Goal: Information Seeking & Learning: Find specific fact

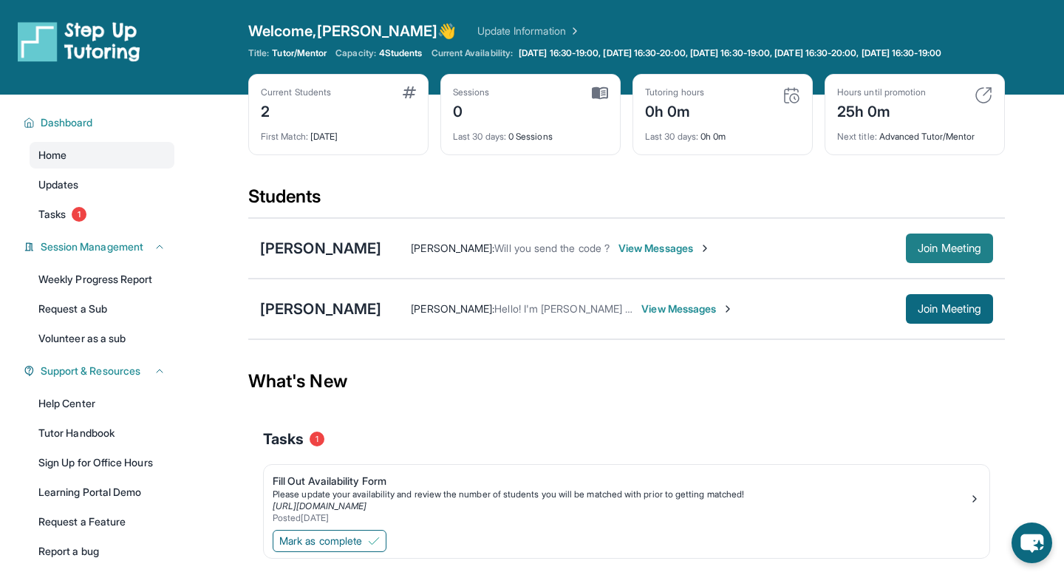
click at [960, 253] on span "Join Meeting" at bounding box center [950, 248] width 64 height 9
click at [943, 253] on span "Join Meeting" at bounding box center [950, 248] width 64 height 9
click at [964, 253] on span "Join Meeting" at bounding box center [950, 248] width 64 height 9
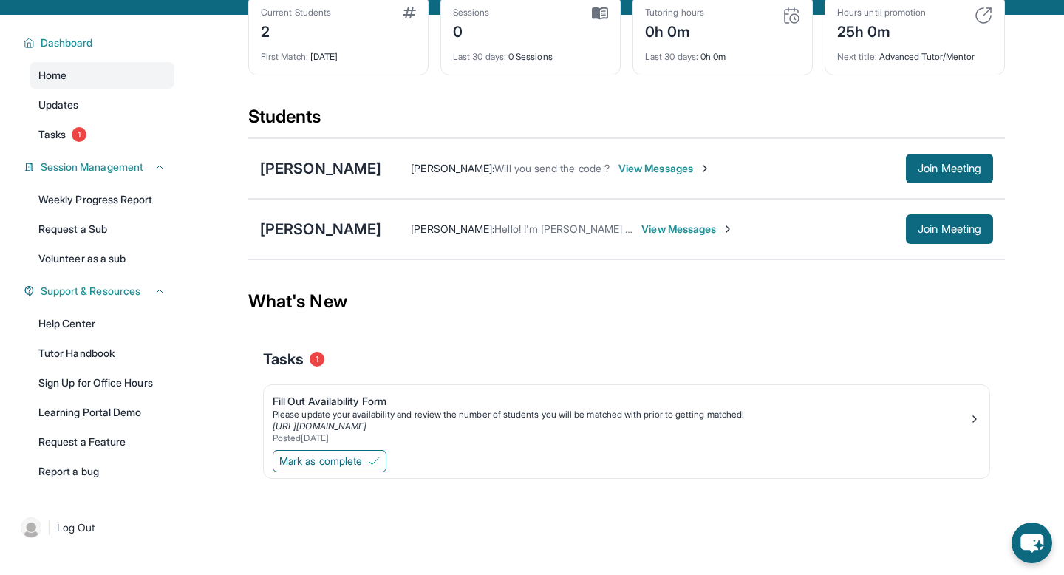
scroll to position [92, 0]
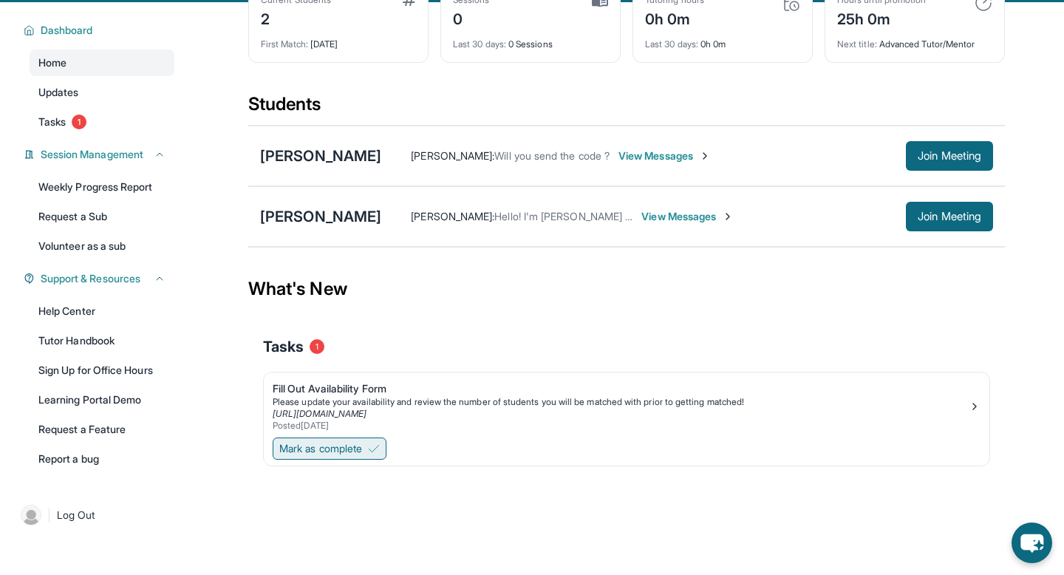
click at [327, 456] on span "Mark as complete" at bounding box center [320, 448] width 83 height 15
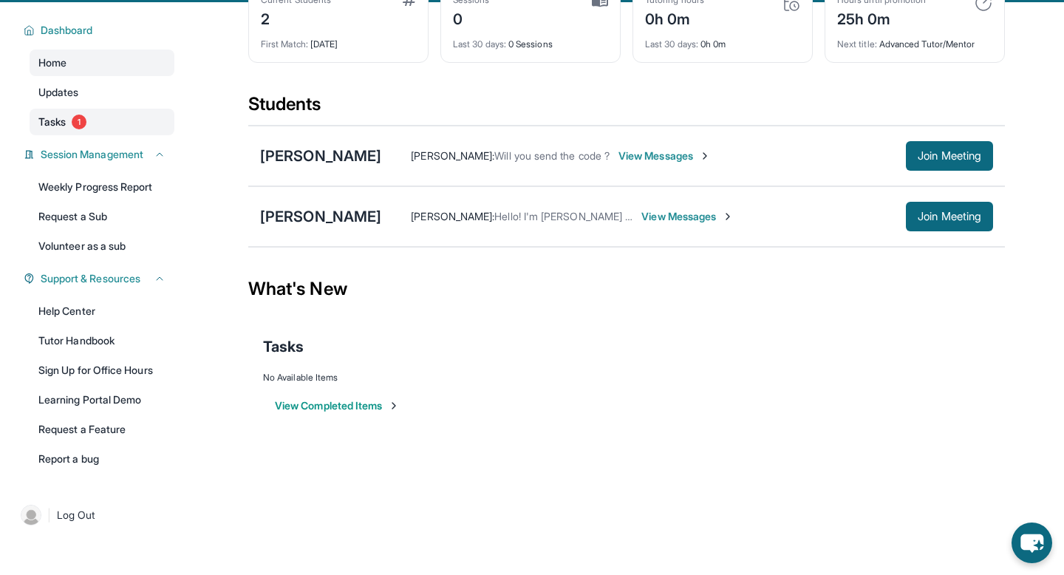
click at [56, 129] on span "Tasks" at bounding box center [51, 122] width 27 height 15
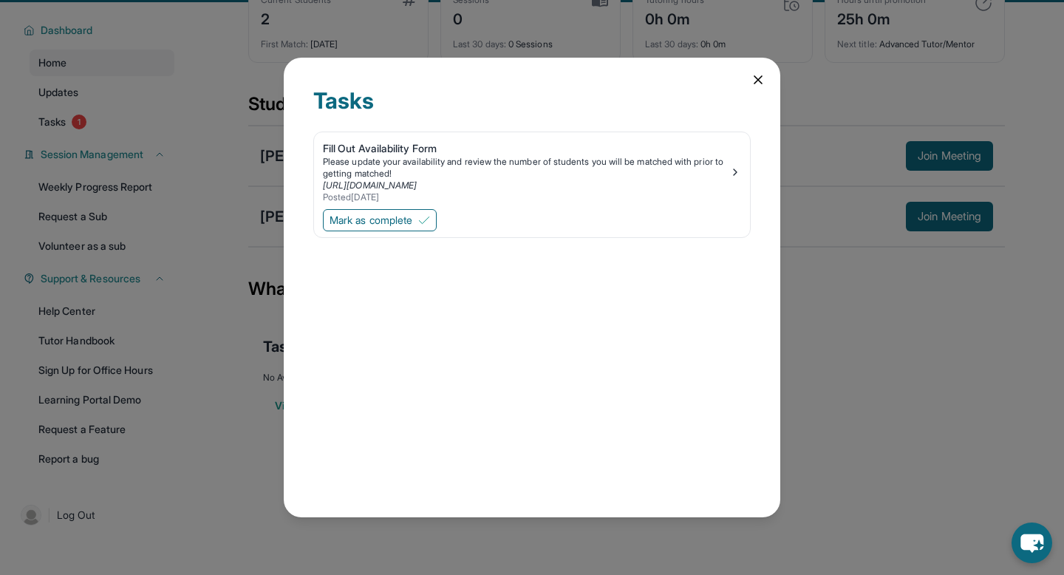
click at [763, 77] on icon at bounding box center [758, 79] width 15 height 15
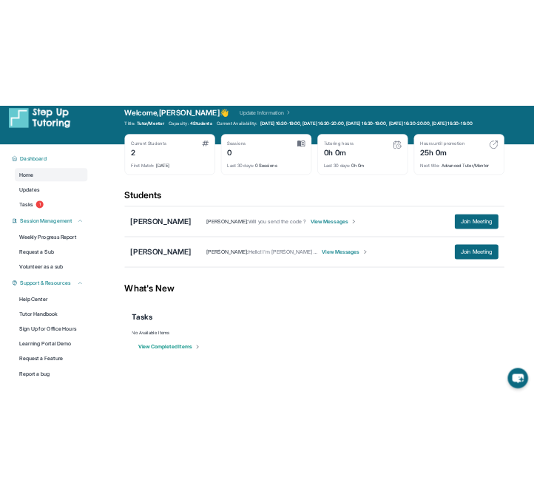
scroll to position [13, 0]
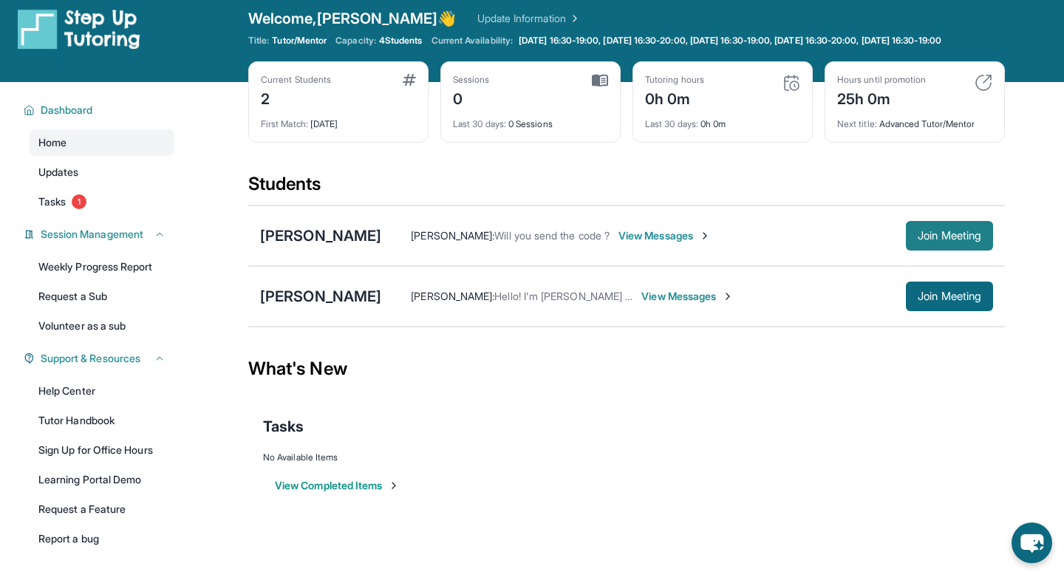
click at [933, 240] on span "Join Meeting" at bounding box center [950, 235] width 64 height 9
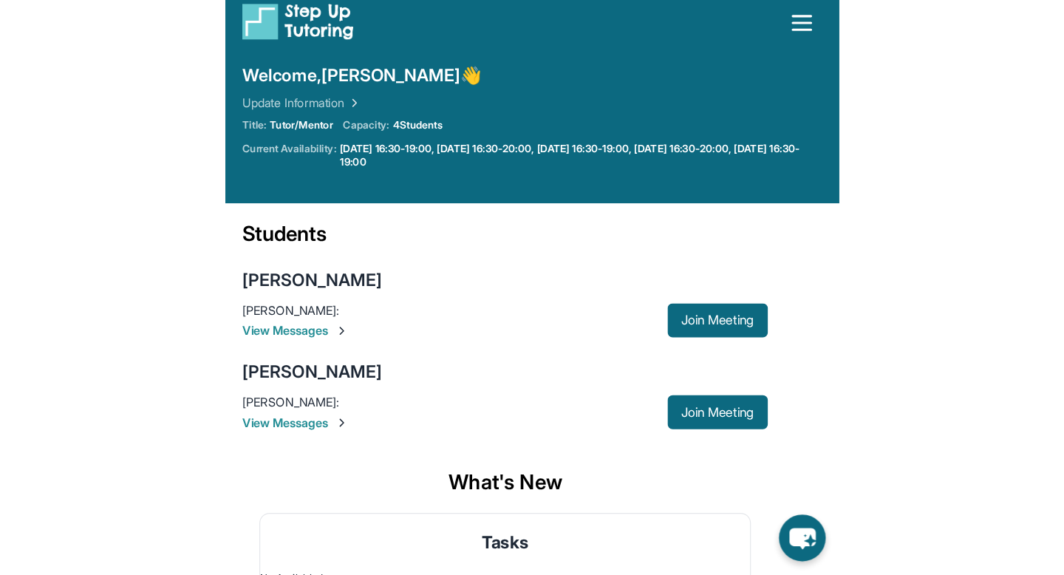
scroll to position [0, 0]
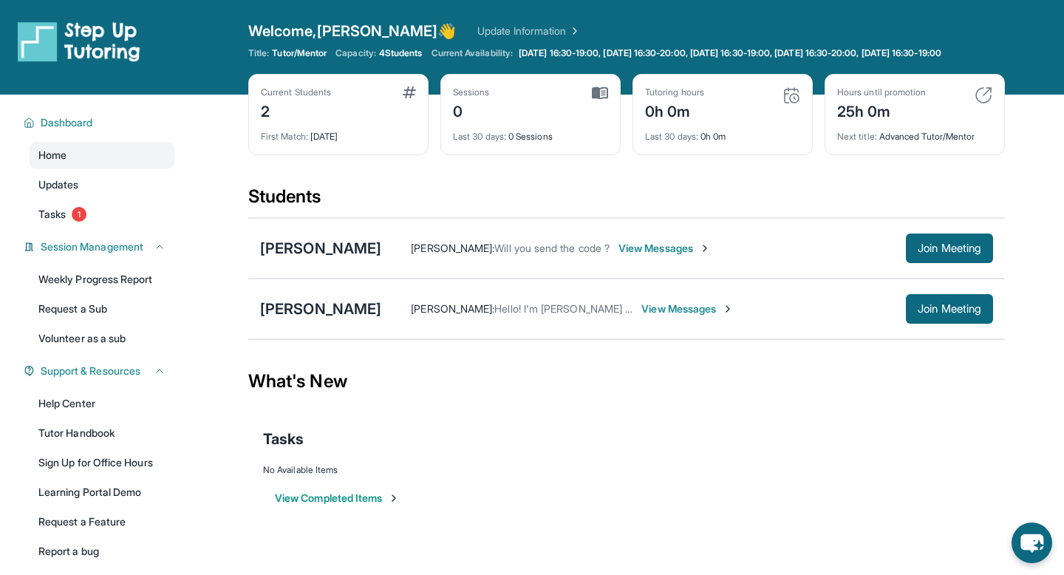
click at [667, 256] on span "View Messages" at bounding box center [665, 248] width 92 height 15
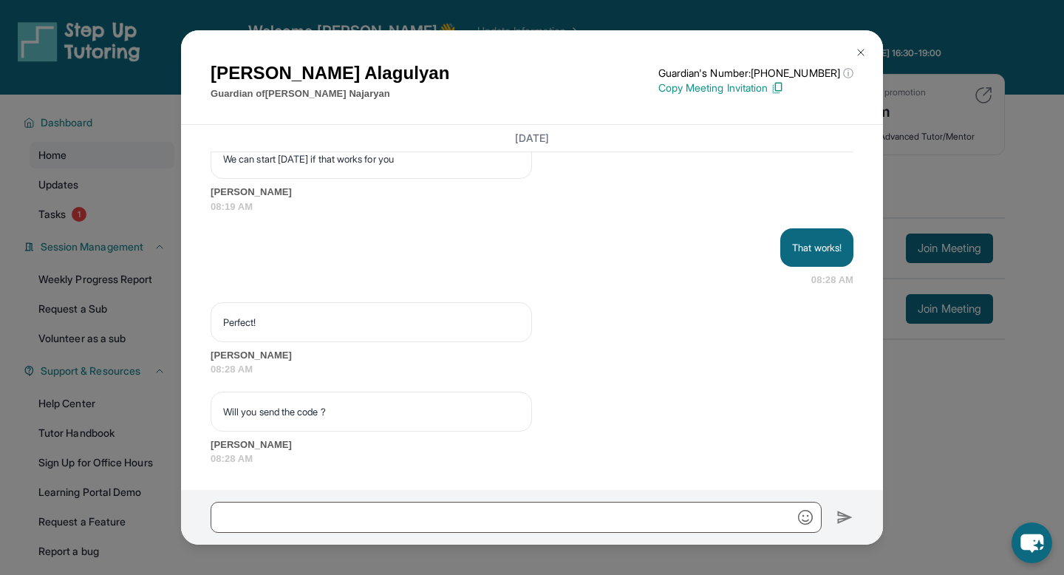
scroll to position [1375, 0]
click at [784, 89] on img at bounding box center [777, 87] width 13 height 13
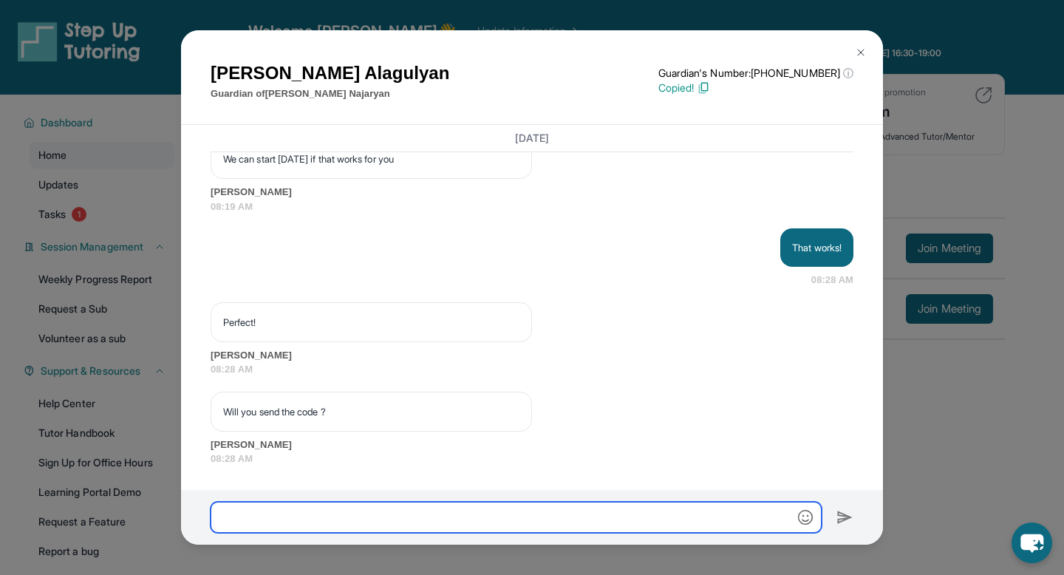
click at [505, 506] on input "text" at bounding box center [516, 517] width 611 height 31
paste input "**********"
type input "**********"
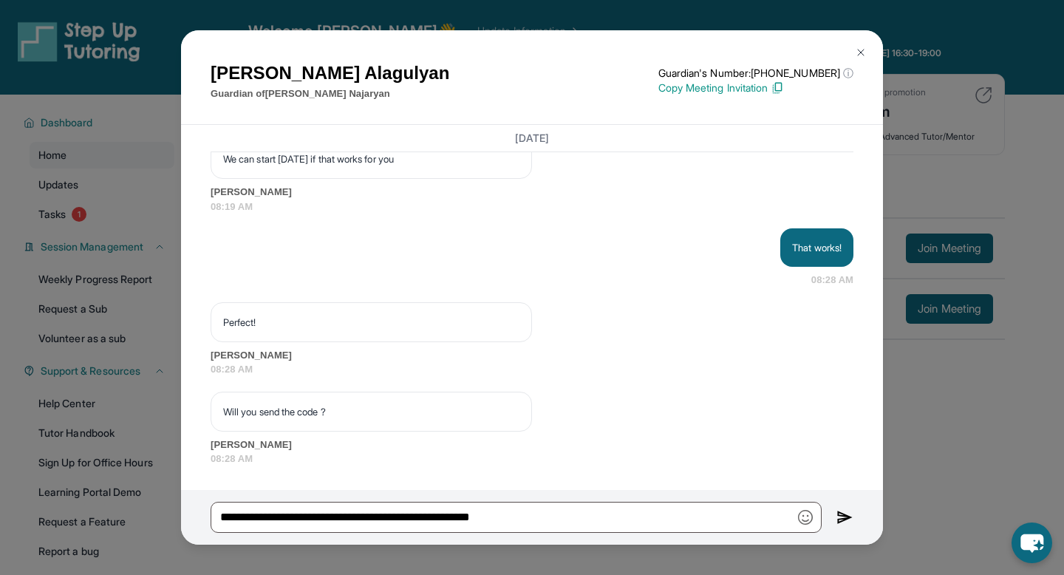
click at [848, 518] on img at bounding box center [845, 517] width 17 height 18
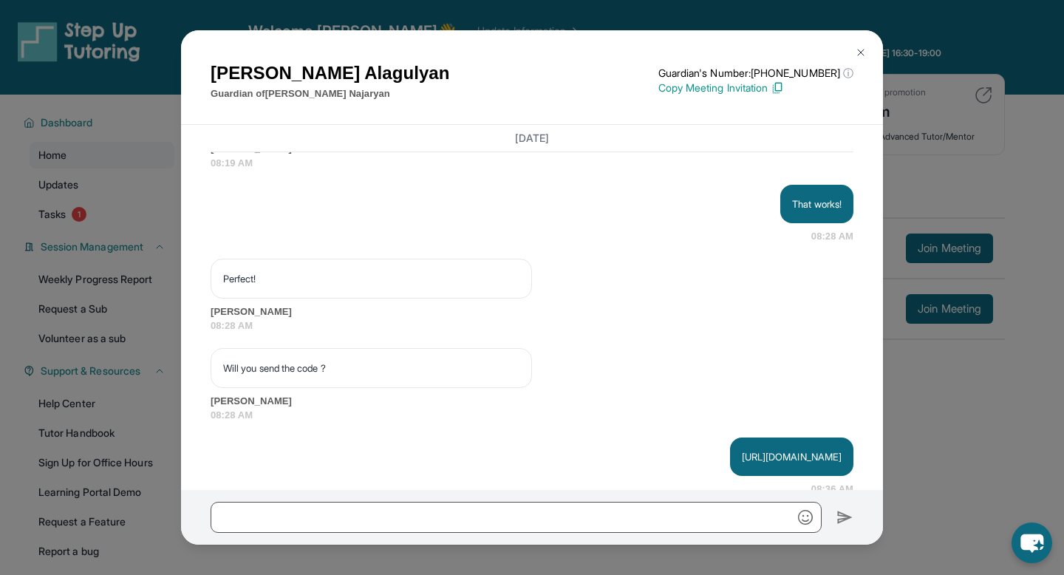
scroll to position [1448, 0]
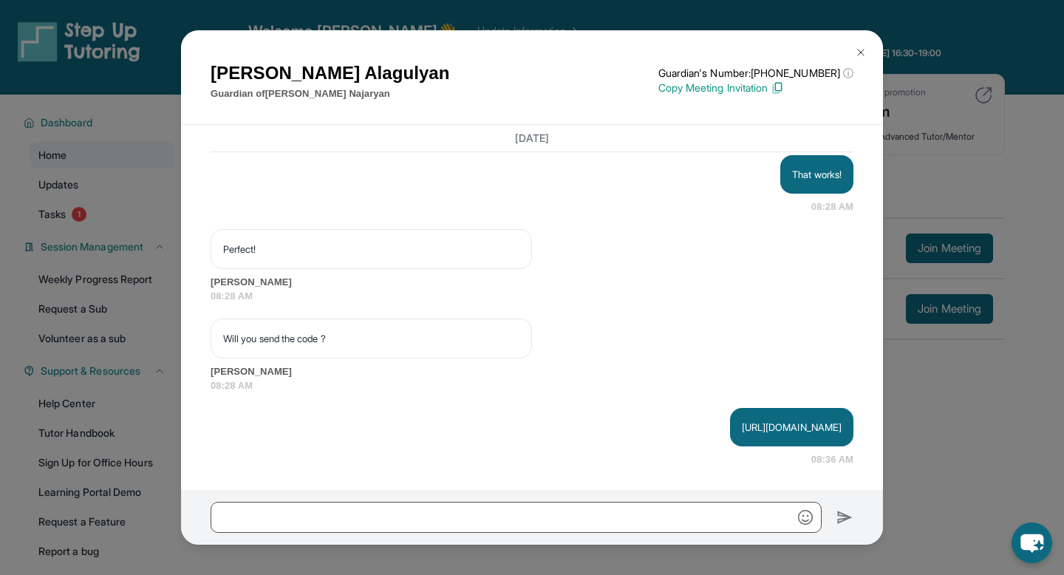
click at [742, 431] on p "https://student-portal.stepuptutoring.org/student/8F59AA" at bounding box center [792, 427] width 100 height 15
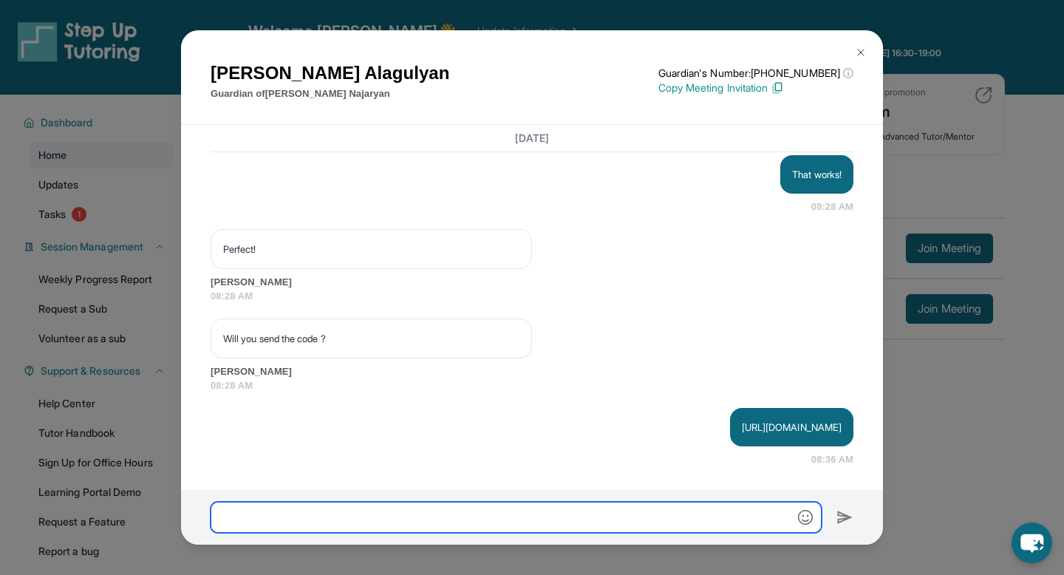
click at [645, 516] on input "text" at bounding box center [516, 517] width 611 height 31
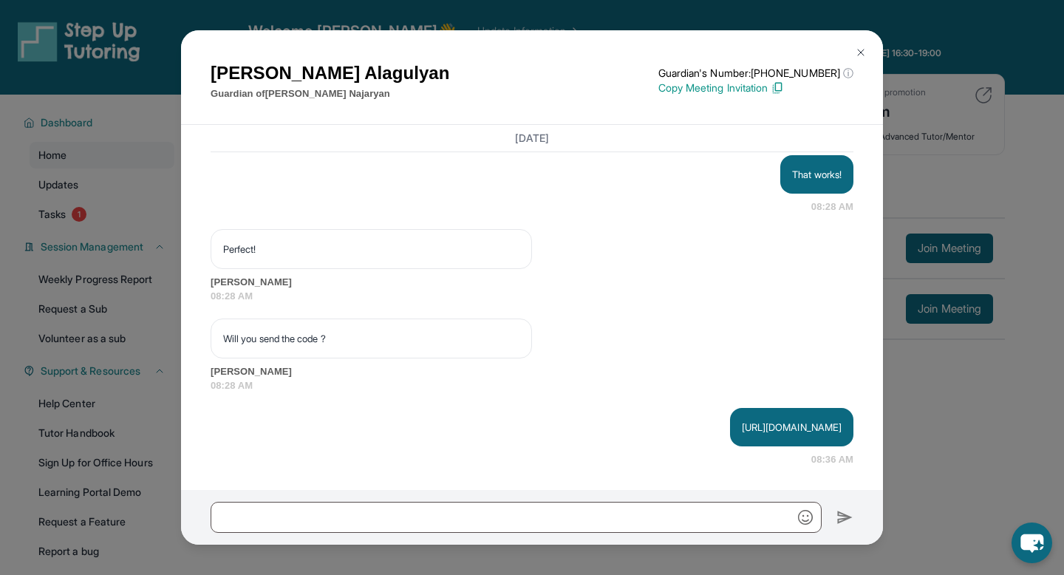
click at [730, 418] on div "https://student-portal.stepuptutoring.org/student/8F59AA" at bounding box center [791, 427] width 123 height 38
click at [742, 429] on p "https://student-portal.stepuptutoring.org/student/8F59AA" at bounding box center [792, 427] width 100 height 15
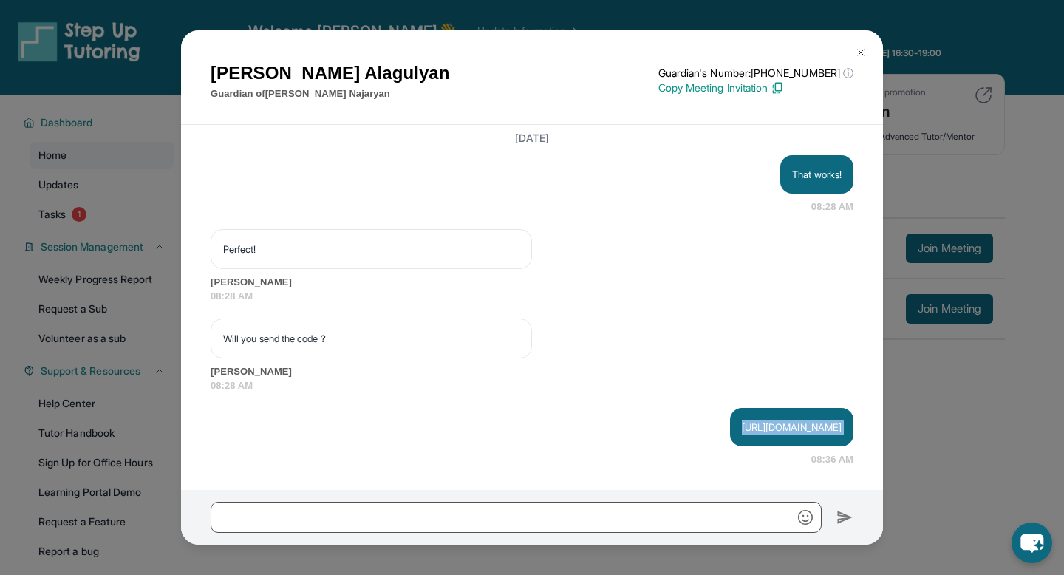
copy p "https://student-portal.stepuptutoring.org/student/8F59AA"
click at [862, 54] on img at bounding box center [861, 53] width 12 height 12
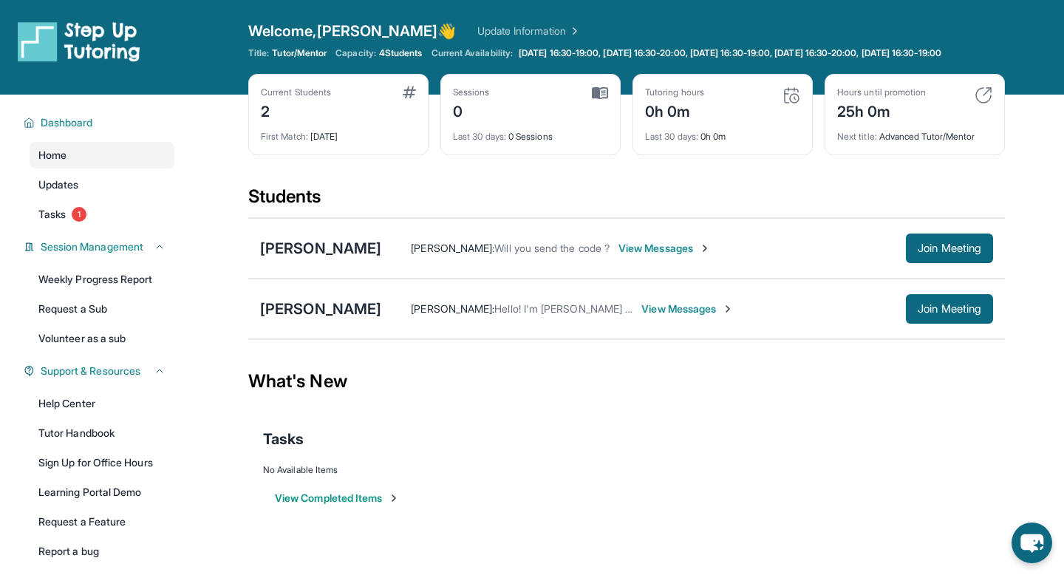
click at [791, 101] on img at bounding box center [792, 95] width 18 height 18
click at [621, 123] on div "Current Students 2 First Match : 1 day ago Sessions 0 Last 30 days : 0 Sessions…" at bounding box center [626, 129] width 757 height 111
click at [606, 98] on img at bounding box center [600, 92] width 16 height 13
click at [351, 259] on div "Anthony Najaryan" at bounding box center [320, 248] width 121 height 21
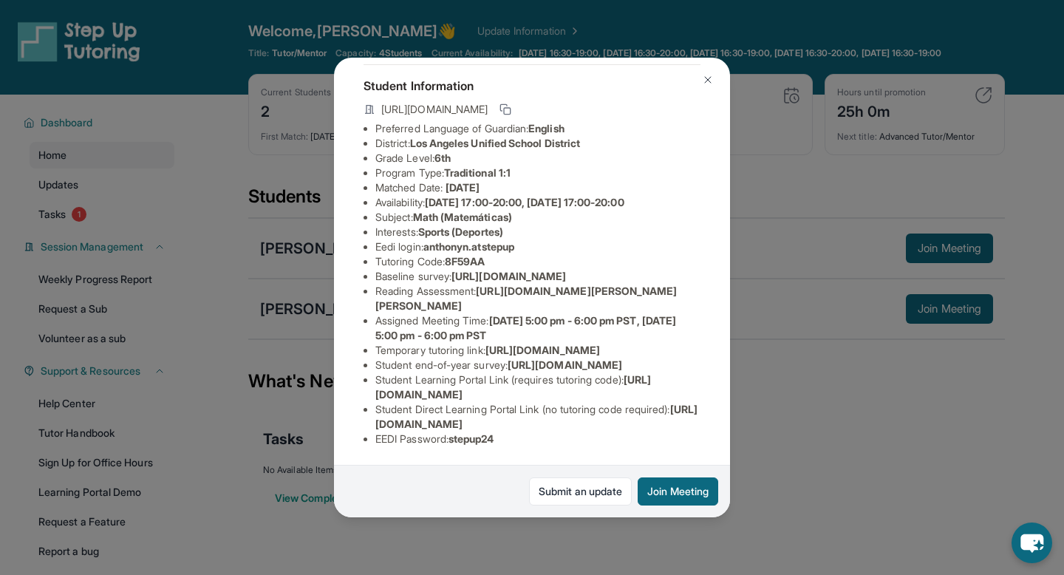
scroll to position [177, 0]
click at [463, 270] on span "https://airtable.com/apprlfn8WjpjBUn2G/shrK0QR6AaNyG5psY?prefill_Type%20of%20Fo…" at bounding box center [509, 276] width 115 height 13
click at [463, 269] on li "Baseline survey : https://airtable.com/apprlfn8WjpjBUn2G/shrK0QR6AaNyG5psY?pref…" at bounding box center [537, 276] width 325 height 15
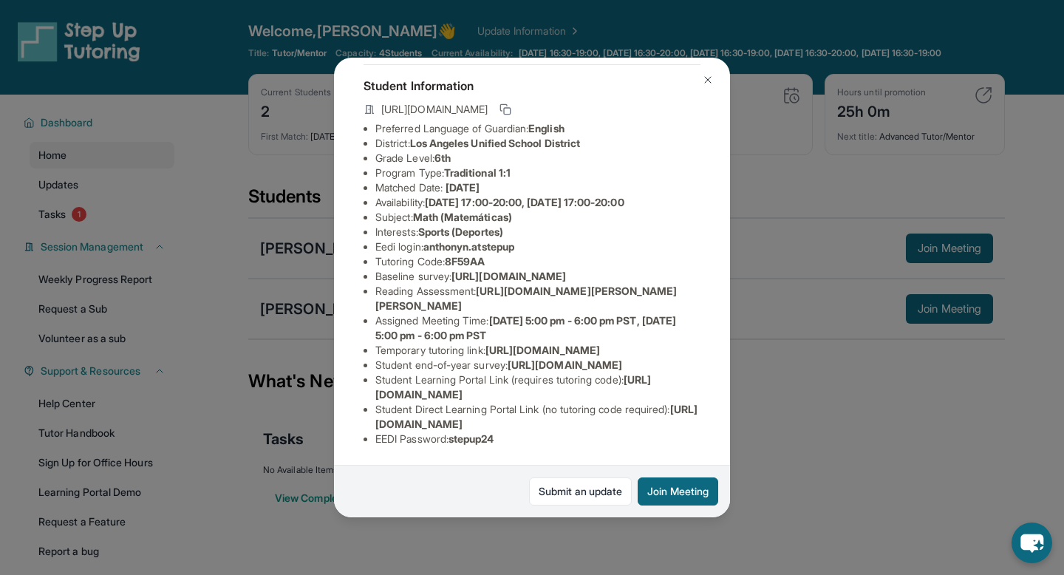
scroll to position [86, 512]
drag, startPoint x: 376, startPoint y: 278, endPoint x: 762, endPoint y: 310, distance: 387.1
click at [762, 310] on div "Anthony Najaryan Guardian: Anna Alagulyan Student Information https://student-p…" at bounding box center [532, 287] width 1064 height 575
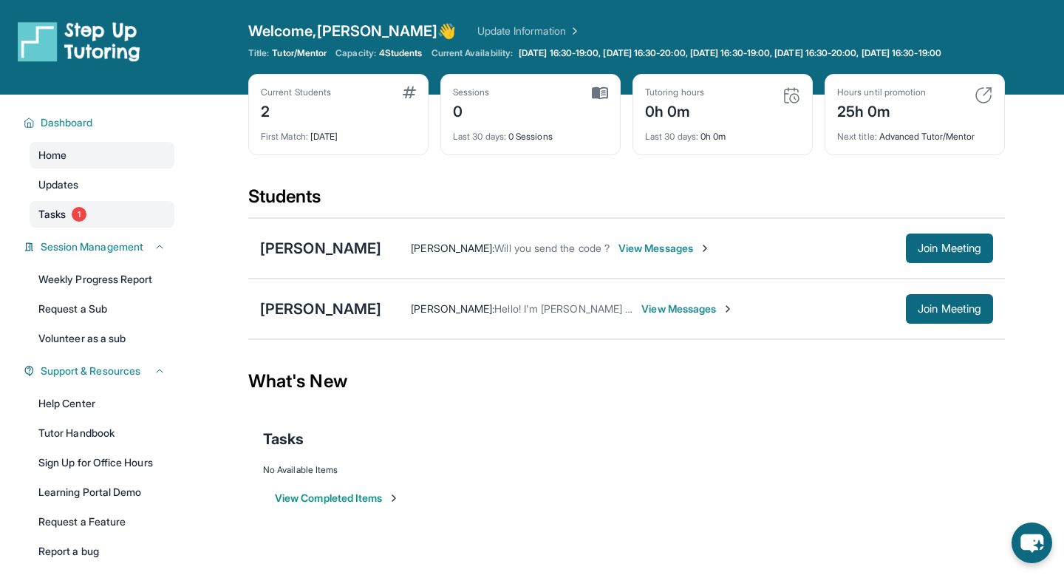
click at [78, 222] on span "1" at bounding box center [79, 214] width 15 height 15
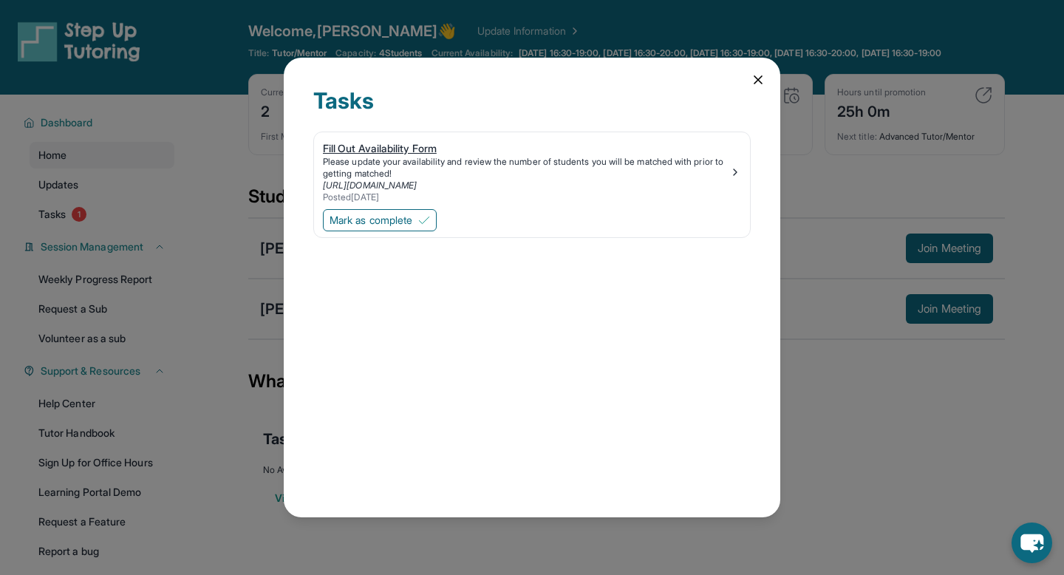
click at [733, 175] on img at bounding box center [735, 172] width 12 height 12
click at [757, 75] on icon at bounding box center [758, 79] width 15 height 15
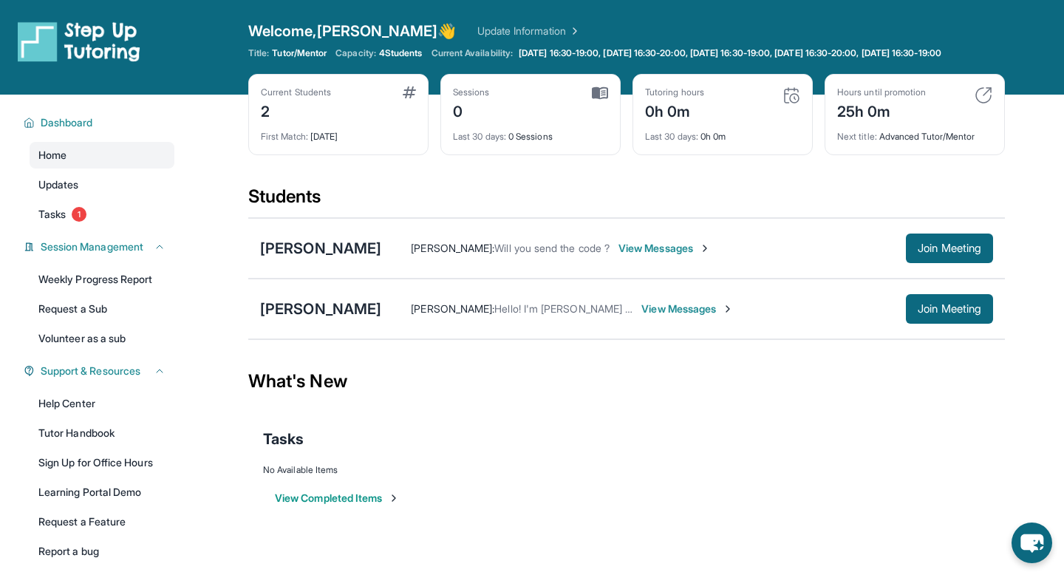
click at [447, 21] on div "Welcome, Elijah 👋 Update Information" at bounding box center [626, 31] width 757 height 21
click at [477, 28] on link "Update Information" at bounding box center [528, 31] width 103 height 15
click at [381, 505] on button "View Completed Items" at bounding box center [337, 498] width 125 height 15
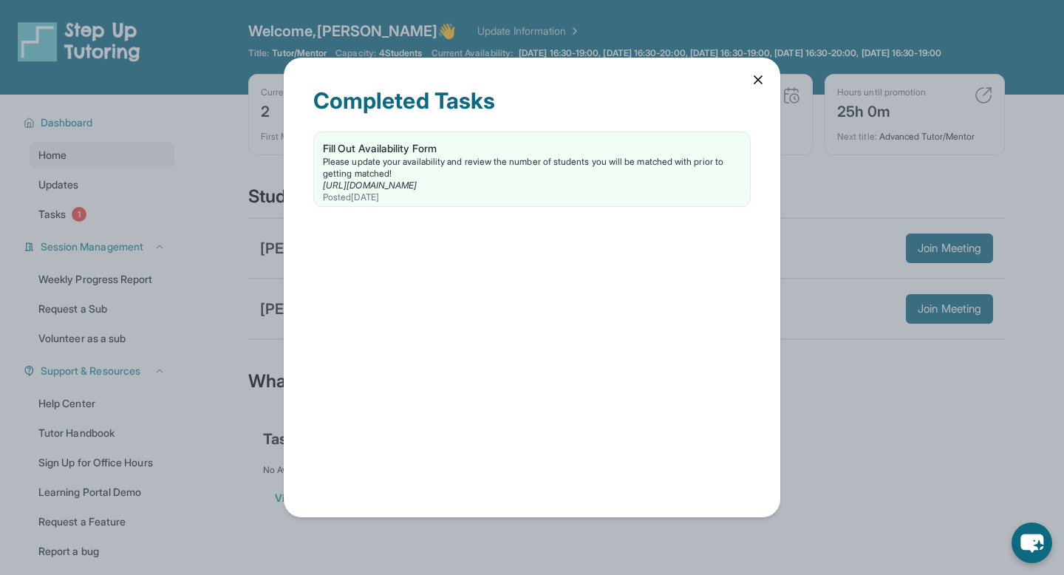
click at [755, 79] on icon at bounding box center [758, 79] width 15 height 15
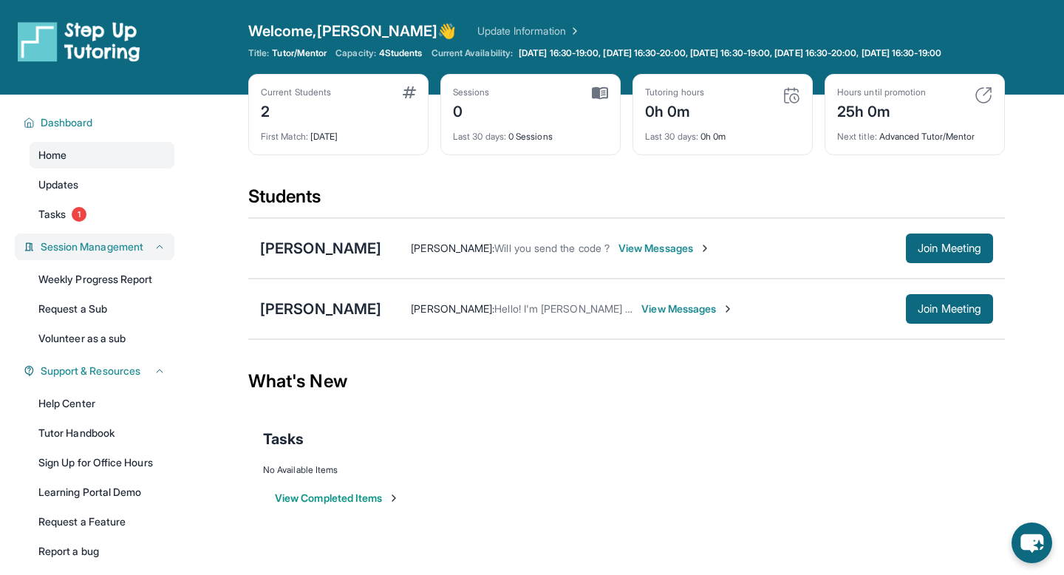
click at [112, 247] on div "Session Management" at bounding box center [95, 247] width 160 height 27
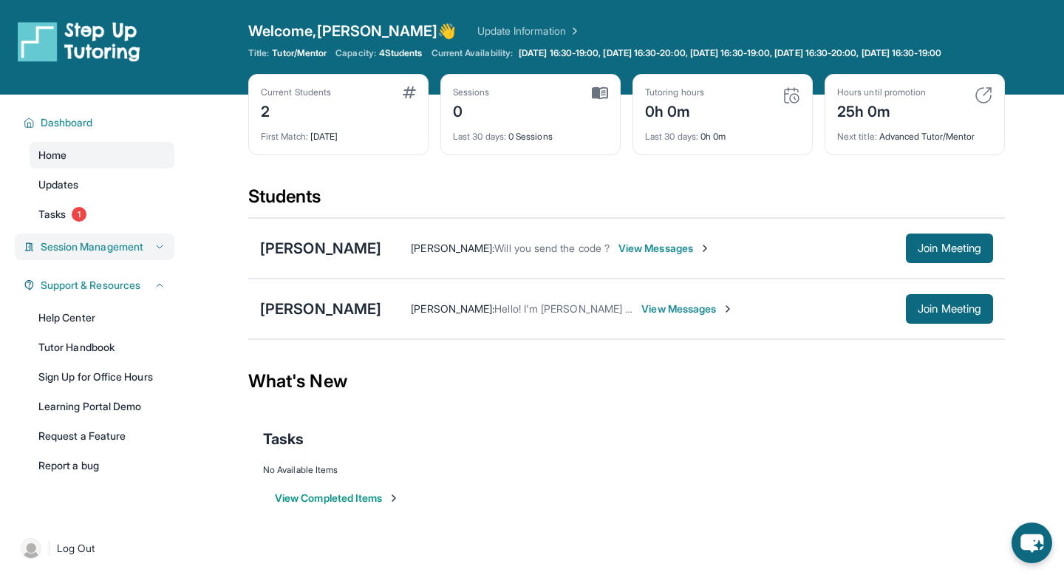
click at [113, 254] on span "Session Management" at bounding box center [92, 246] width 103 height 15
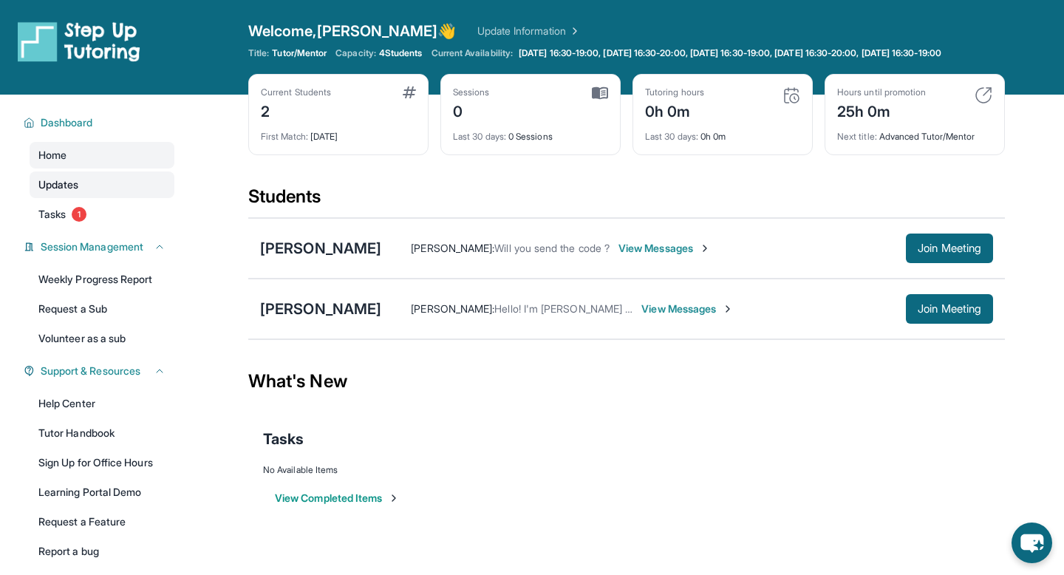
click at [85, 198] on link "Updates" at bounding box center [102, 184] width 145 height 27
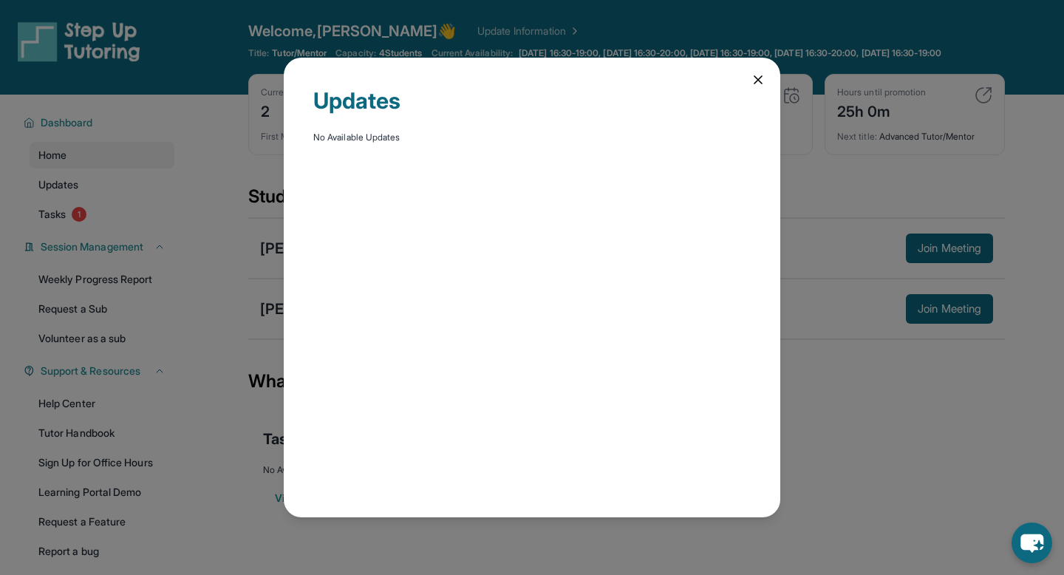
click at [756, 72] on icon at bounding box center [758, 79] width 15 height 15
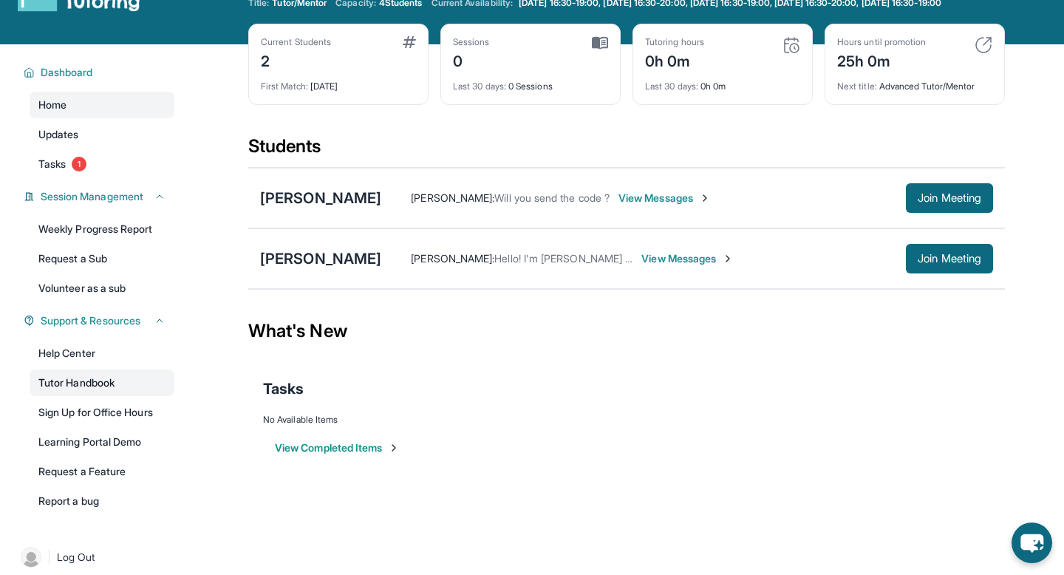
scroll to position [55, 0]
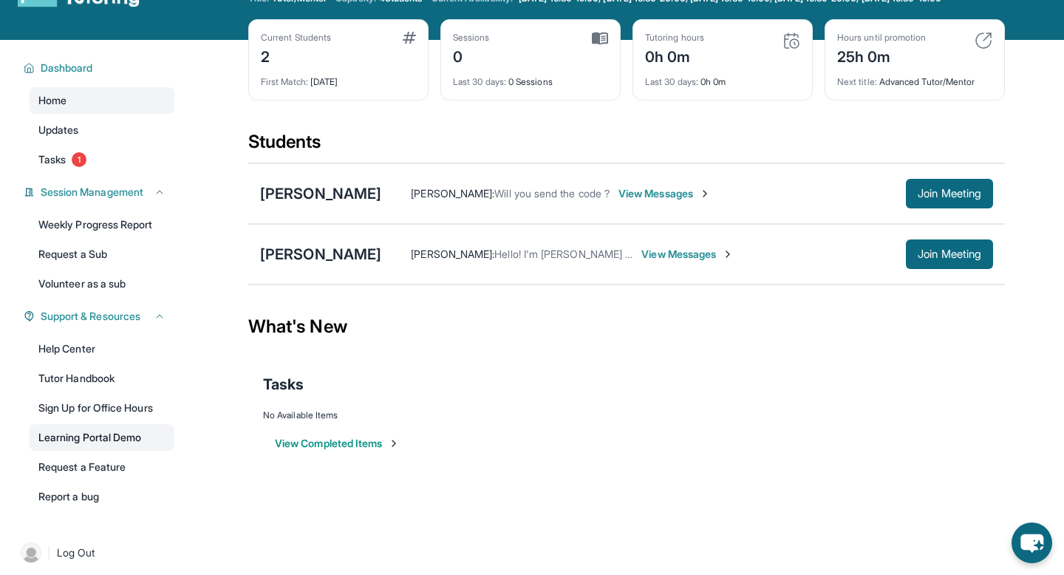
click at [102, 451] on link "Learning Portal Demo" at bounding box center [102, 437] width 145 height 27
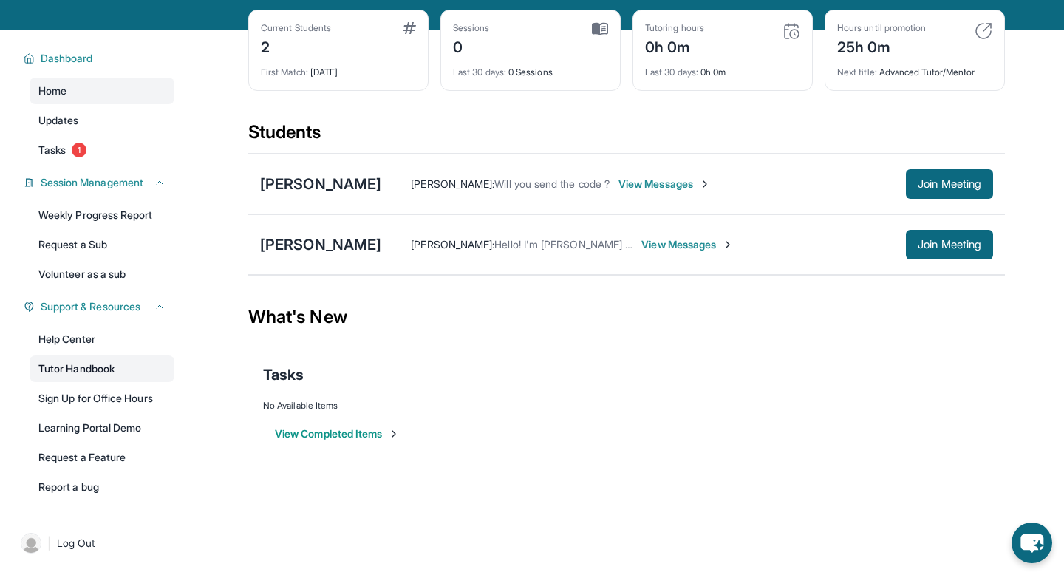
scroll to position [68, 0]
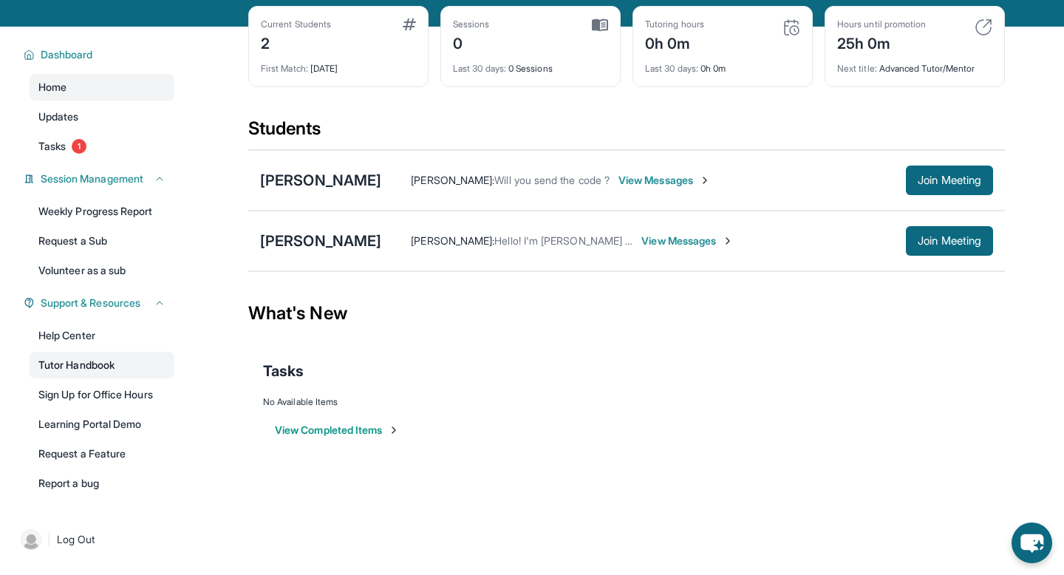
click at [115, 374] on link "Tutor Handbook" at bounding box center [102, 365] width 145 height 27
click at [330, 189] on div "Anthony Najaryan" at bounding box center [320, 180] width 121 height 21
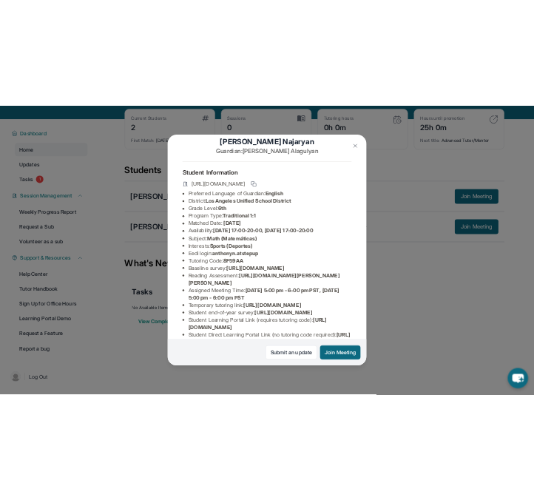
scroll to position [27, 0]
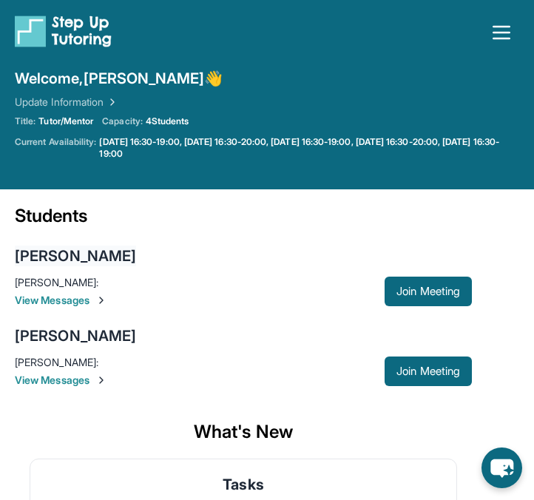
click at [111, 254] on div "[PERSON_NAME]" at bounding box center [75, 255] width 121 height 21
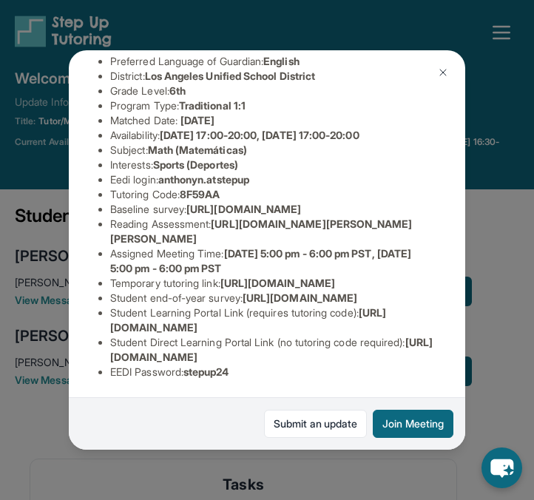
scroll to position [203, 0]
drag, startPoint x: 165, startPoint y: 110, endPoint x: 277, endPoint y: 116, distance: 112.5
click at [277, 116] on ul "Preferred Language of Guardian: English District: [GEOGRAPHIC_DATA] Unified Sch…" at bounding box center [266, 216] width 337 height 325
copy span "anthonyn.atstepup"
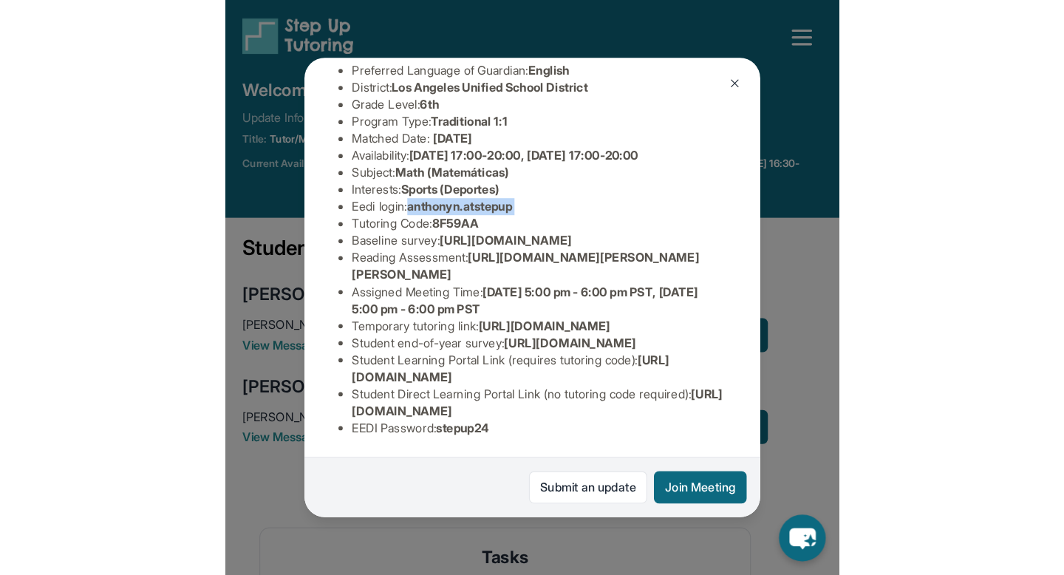
scroll to position [281, 0]
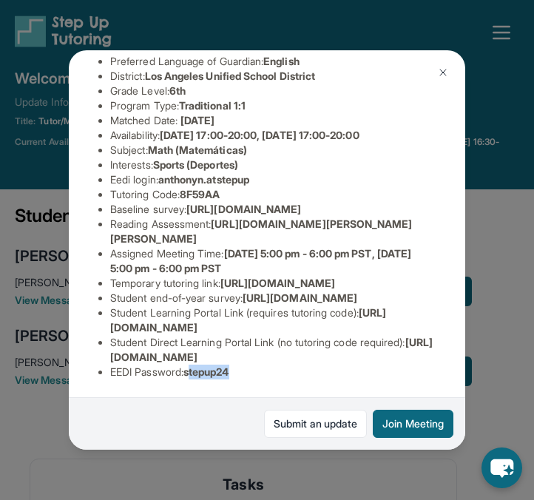
drag, startPoint x: 196, startPoint y: 372, endPoint x: 248, endPoint y: 375, distance: 52.5
click at [249, 375] on li "EEDI Password : stepup24" at bounding box center [272, 371] width 325 height 15
click at [191, 370] on span "stepup24" at bounding box center [206, 371] width 46 height 13
drag, startPoint x: 191, startPoint y: 370, endPoint x: 252, endPoint y: 373, distance: 61.4
click at [252, 373] on li "EEDI Password : stepup24" at bounding box center [272, 371] width 325 height 15
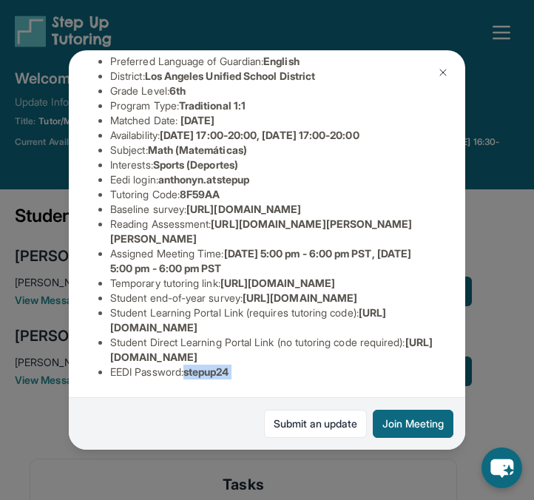
copy span "stepup24"
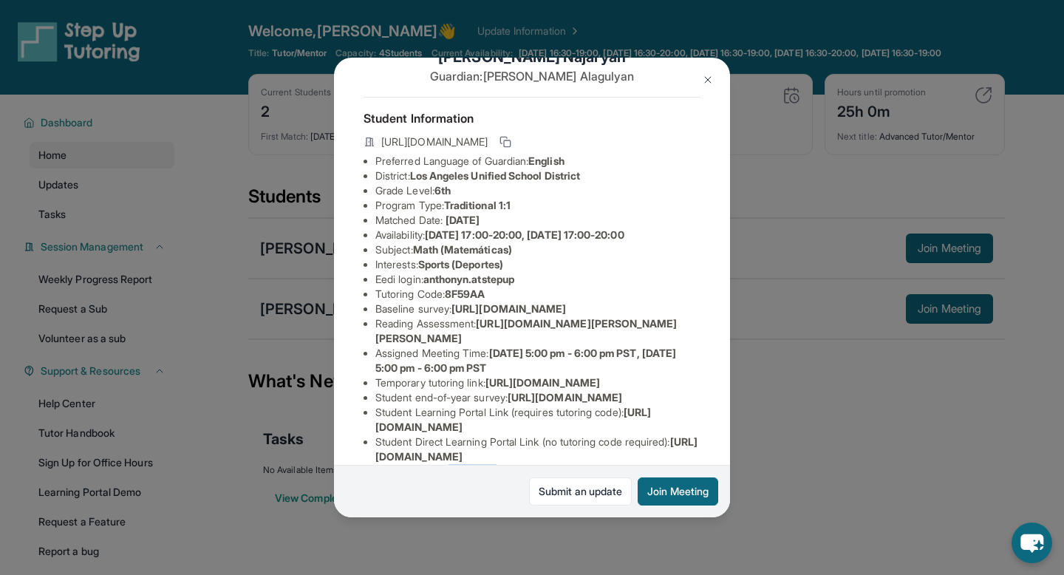
scroll to position [38, 0]
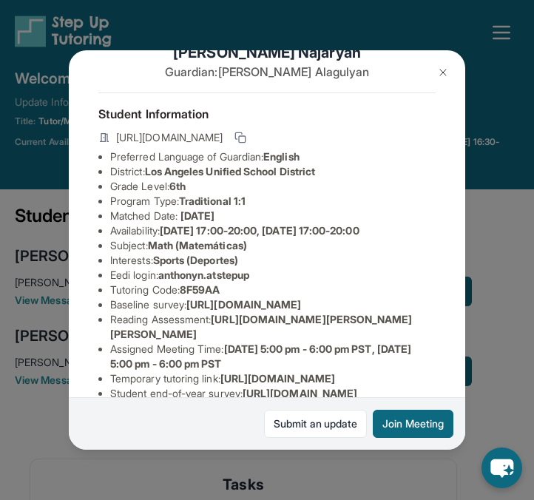
click at [444, 67] on img at bounding box center [443, 73] width 12 height 12
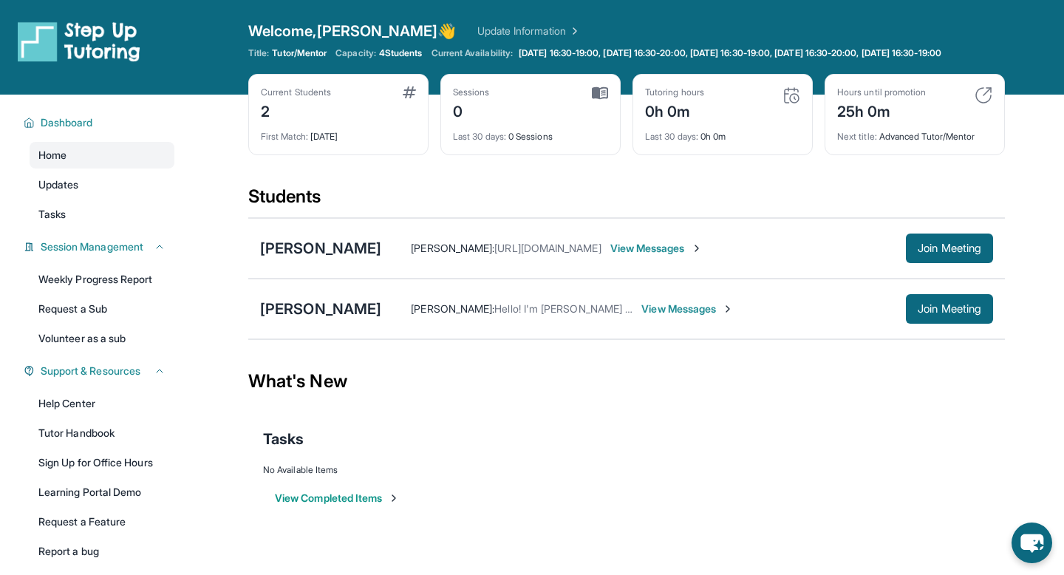
click at [533, 112] on div "0h 0m" at bounding box center [674, 110] width 59 height 24
click at [533, 104] on img at bounding box center [792, 95] width 18 height 18
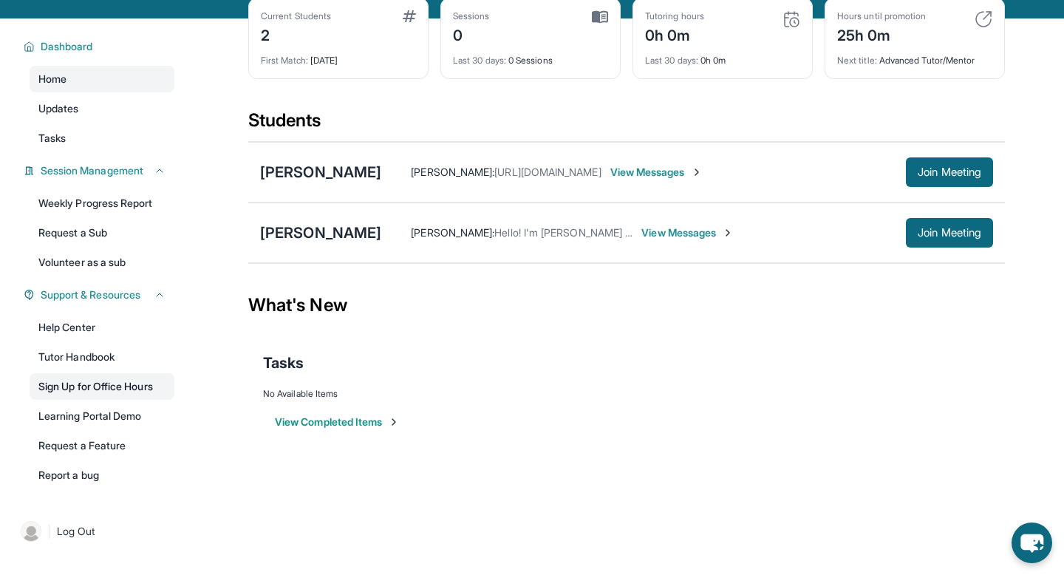
scroll to position [106, 0]
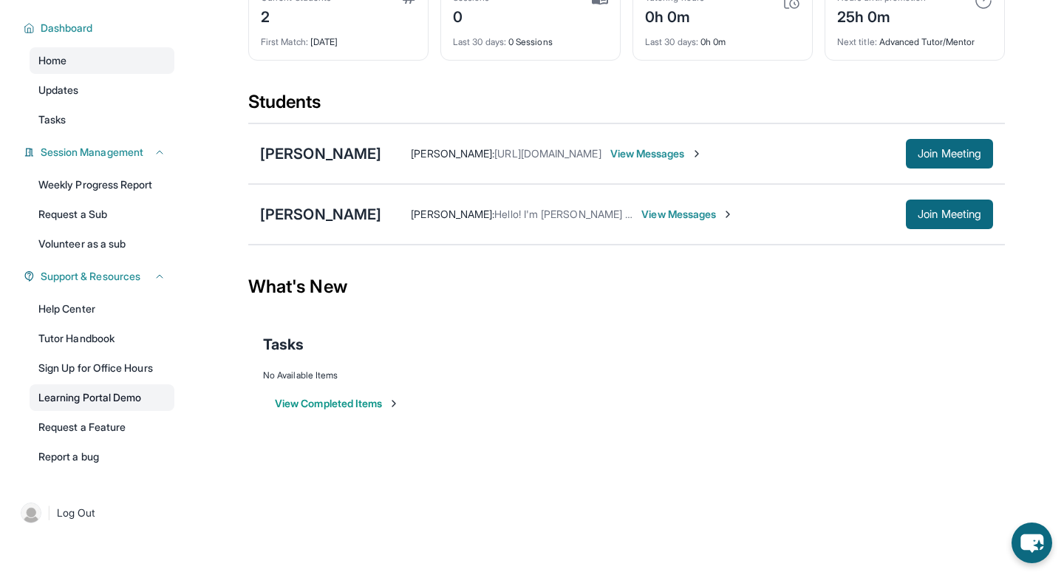
click at [121, 404] on link "Learning Portal Demo" at bounding box center [102, 397] width 145 height 27
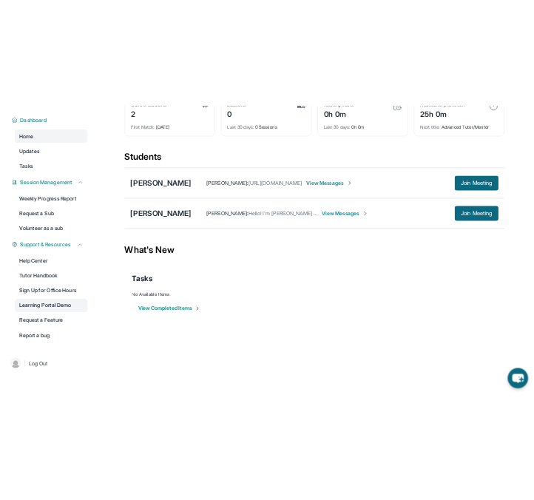
scroll to position [81, 0]
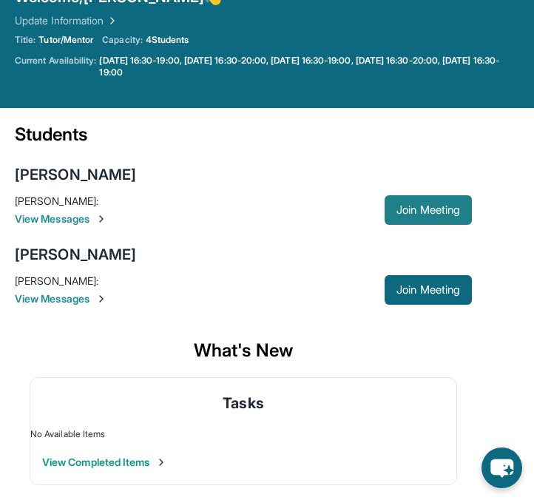
click at [428, 213] on span "Join Meeting" at bounding box center [428, 209] width 64 height 9
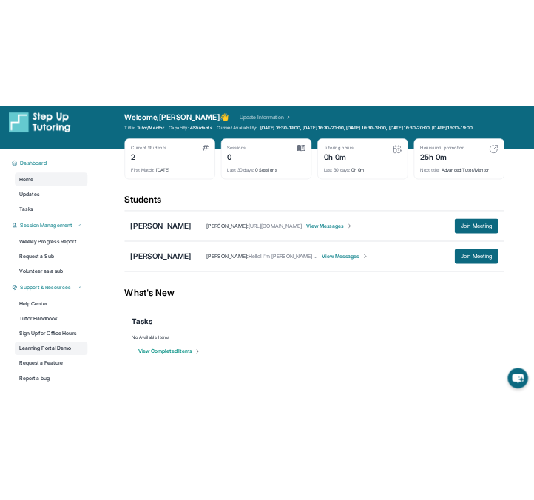
scroll to position [12, 0]
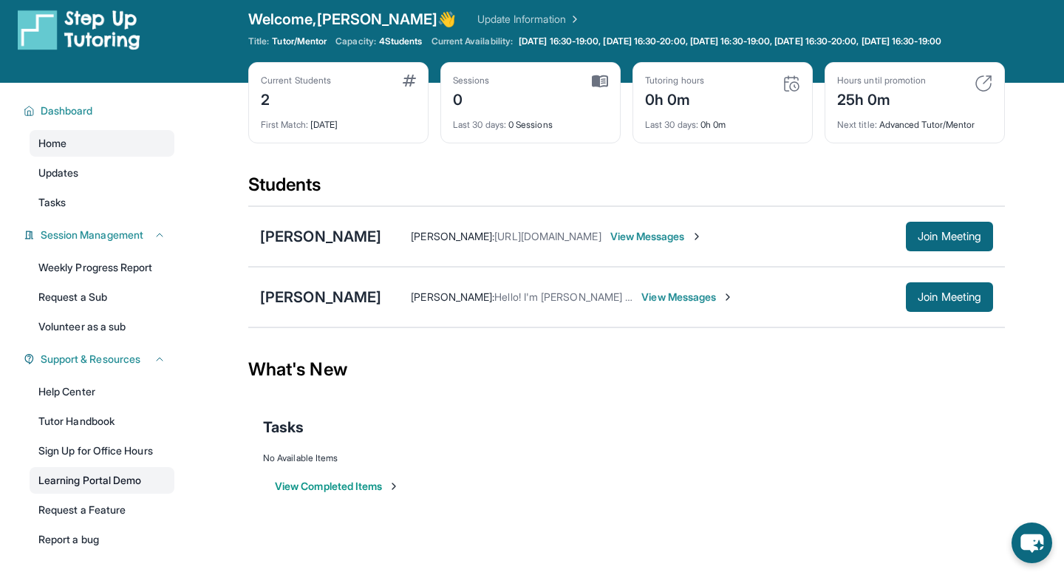
click at [117, 486] on link "Learning Portal Demo" at bounding box center [102, 480] width 145 height 27
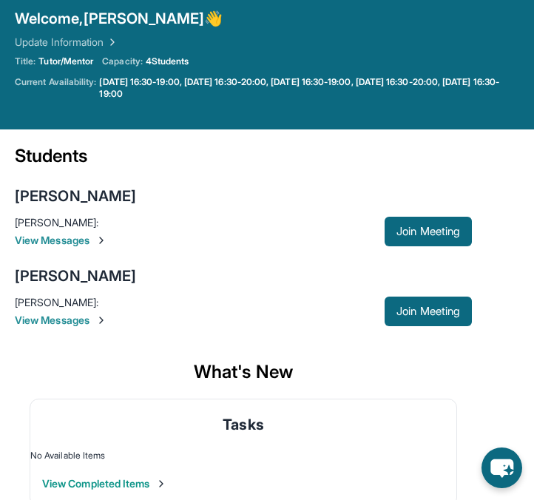
scroll to position [66, 0]
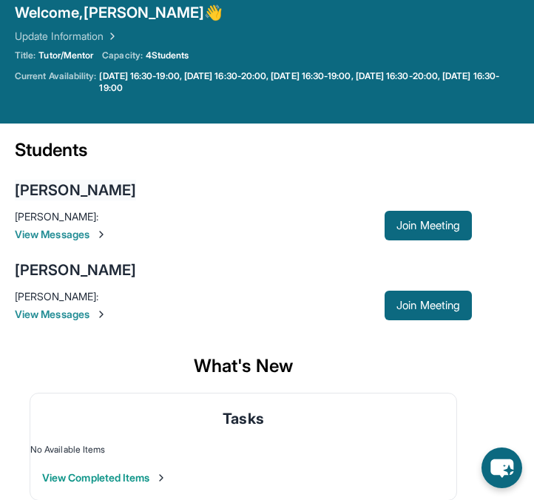
click at [109, 181] on div "Anthony Najaryan" at bounding box center [75, 190] width 121 height 21
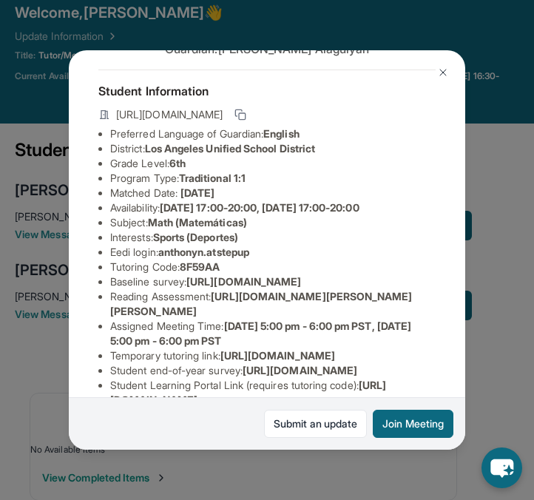
scroll to position [61, 512]
drag, startPoint x: 111, startPoint y: 292, endPoint x: 366, endPoint y: 323, distance: 256.8
click at [366, 323] on div "Anthony Najaryan Guardian: Anna Alagulyan Student Information https://student-p…" at bounding box center [267, 250] width 396 height 400
copy span "https://airtable.com/apprlfn8WjpjBUn2G/shrK0QR6AaNyG5psY?prefill_Type%20of%20Fo…"
click at [440, 70] on img at bounding box center [443, 73] width 12 height 12
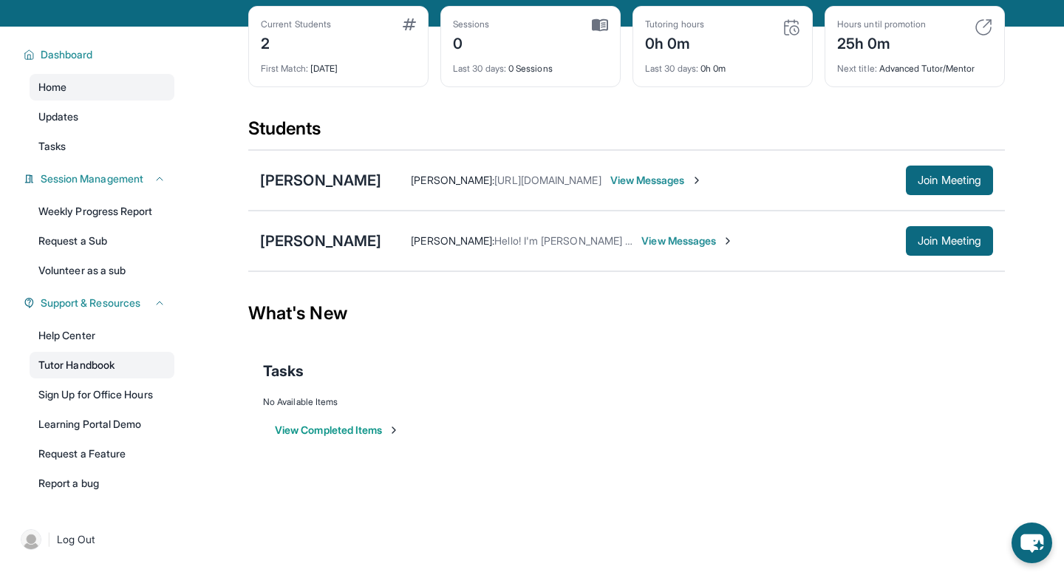
scroll to position [69, 0]
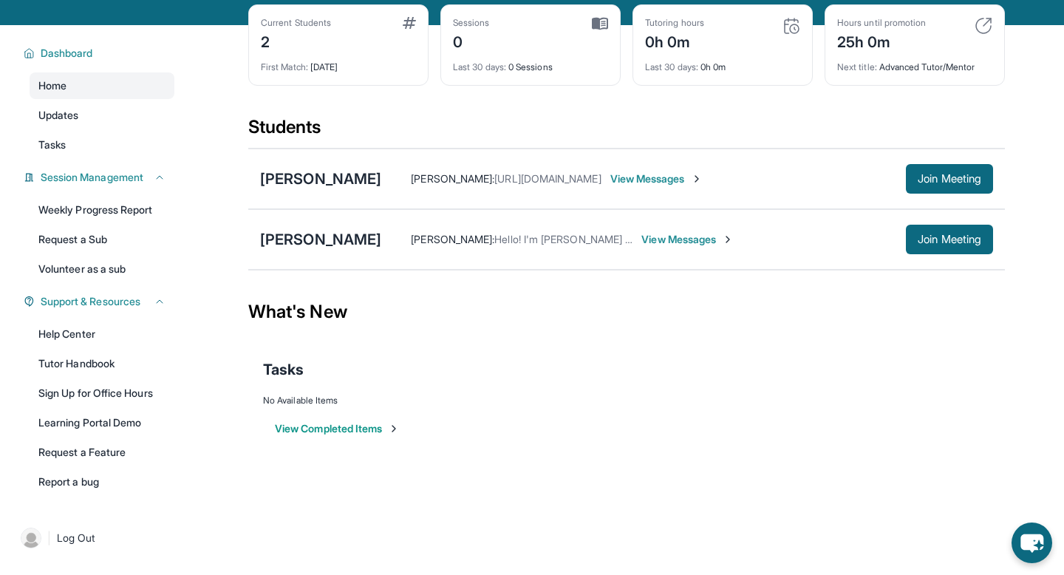
click at [533, 35] on img at bounding box center [792, 26] width 18 height 18
click at [533, 29] on div "Tutoring hours" at bounding box center [674, 23] width 59 height 12
click at [533, 66] on div "Last 30 days : 0h 0m" at bounding box center [722, 62] width 155 height 21
click at [533, 72] on span "Last 30 days :" at bounding box center [671, 66] width 53 height 11
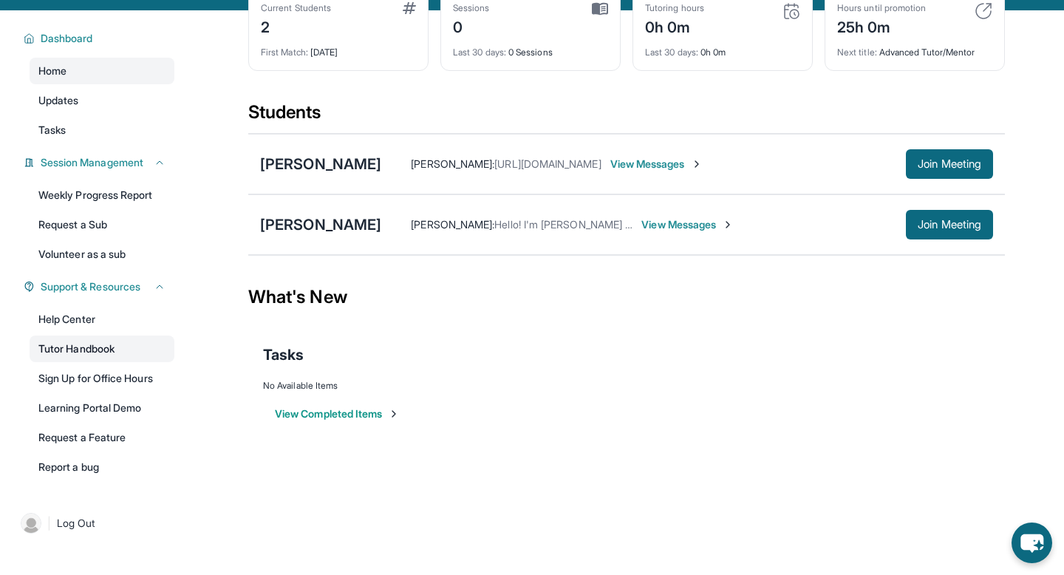
scroll to position [106, 0]
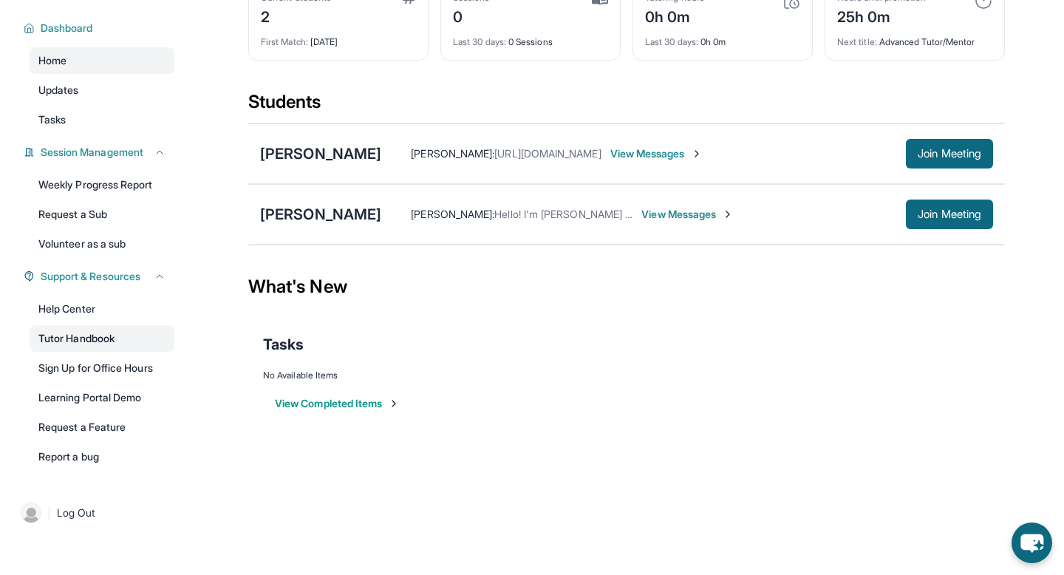
click at [118, 336] on link "Tutor Handbook" at bounding box center [102, 338] width 145 height 27
click at [137, 396] on link "Learning Portal Demo" at bounding box center [102, 397] width 145 height 27
click at [333, 220] on div "Madison Lowe" at bounding box center [320, 214] width 121 height 21
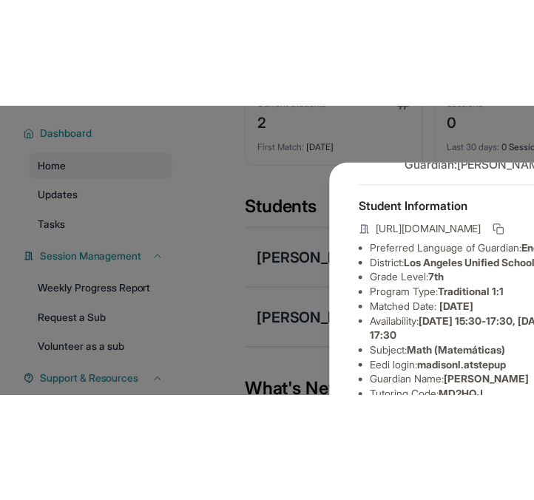
scroll to position [191, 359]
